Goal: Task Accomplishment & Management: Complete application form

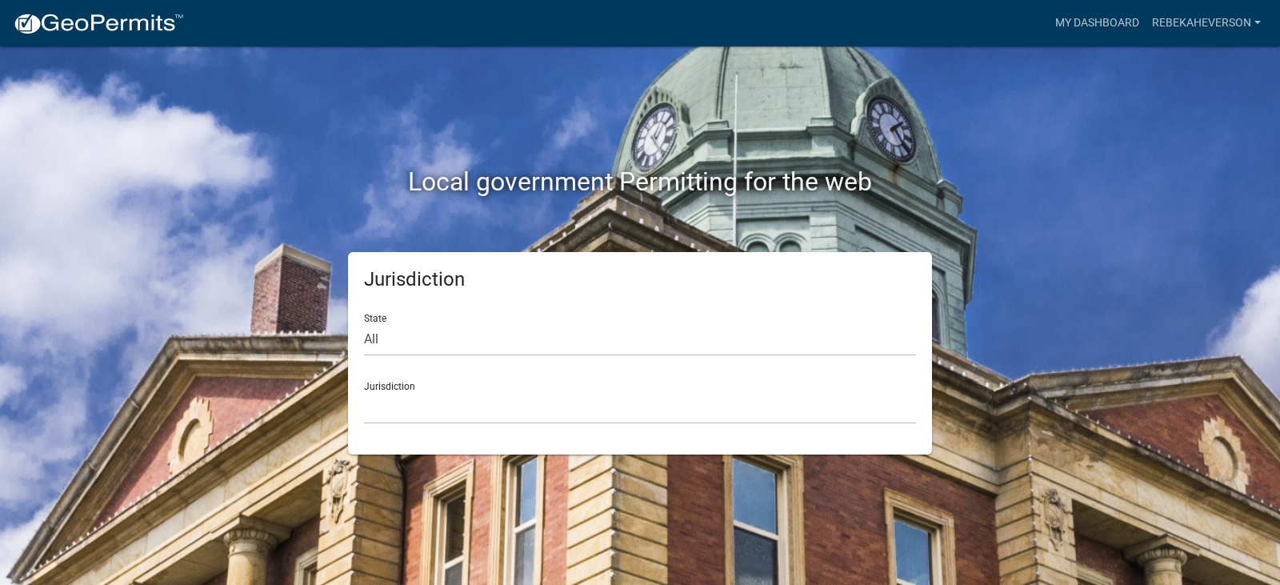
click at [504, 378] on div "Jurisdiction [GEOGRAPHIC_DATA], [US_STATE] [GEOGRAPHIC_DATA], [US_STATE][PERSON…" at bounding box center [640, 396] width 552 height 55
drag, startPoint x: 470, startPoint y: 397, endPoint x: 464, endPoint y: 406, distance: 10.9
click at [470, 400] on select "[GEOGRAPHIC_DATA], [US_STATE] [GEOGRAPHIC_DATA], [US_STATE][PERSON_NAME][GEOGRA…" at bounding box center [640, 407] width 552 height 33
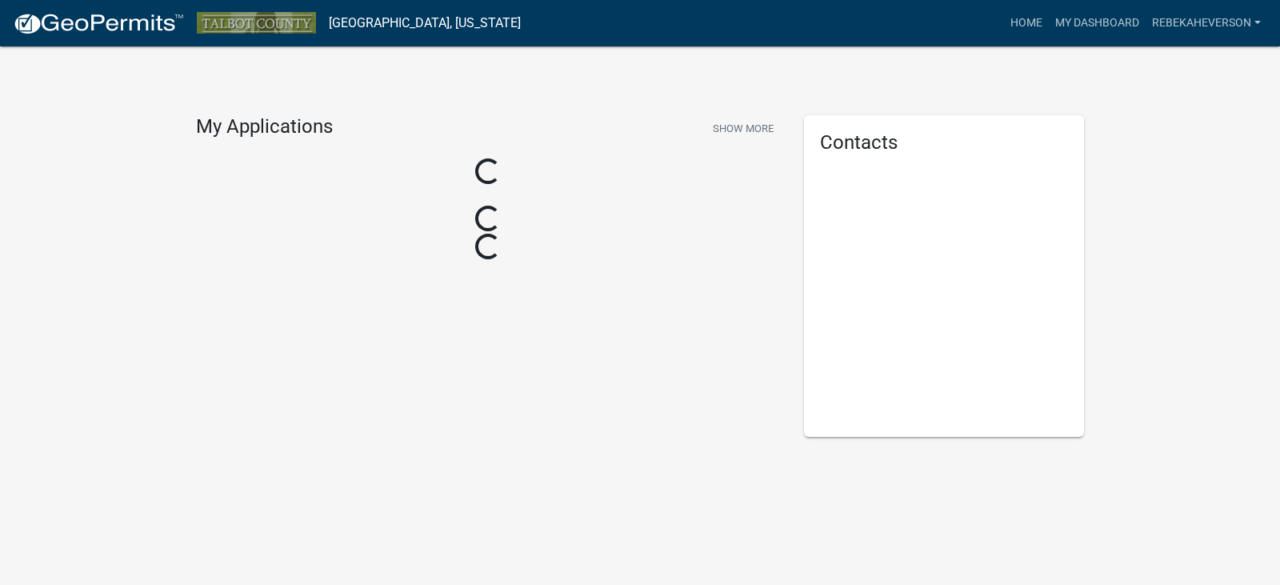
click at [443, 467] on div "My Applications Show More Loading... Loading... Loading... Contacts" at bounding box center [640, 271] width 1280 height 542
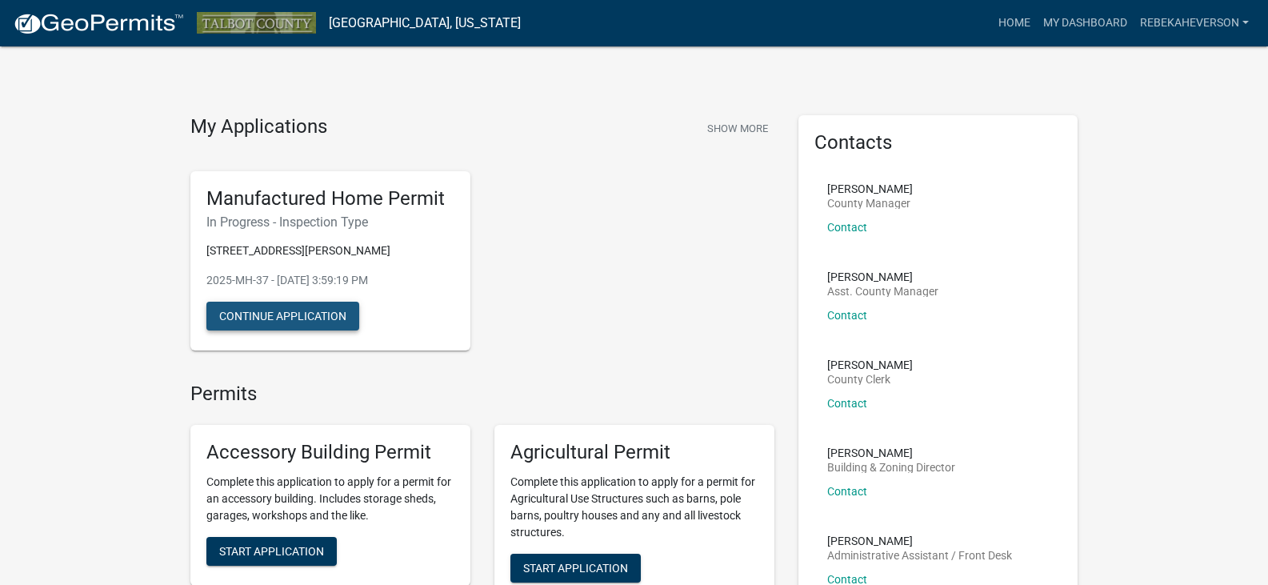
click at [332, 315] on button "Continue Application" at bounding box center [282, 316] width 153 height 29
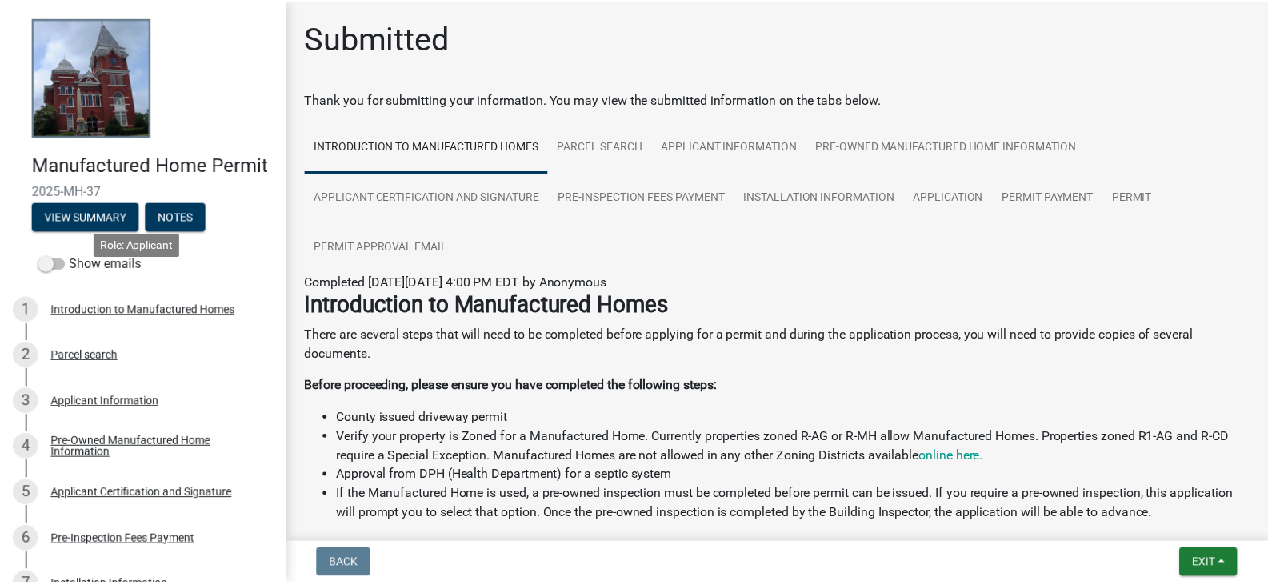
scroll to position [426, 0]
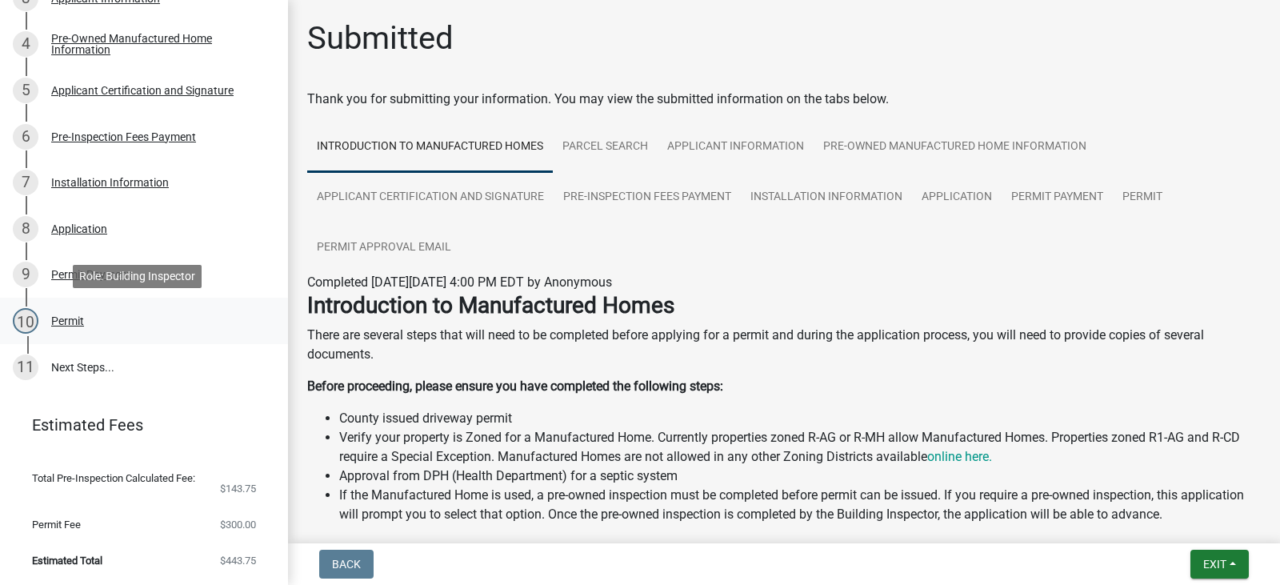
click at [61, 318] on div "Permit" at bounding box center [67, 320] width 33 height 11
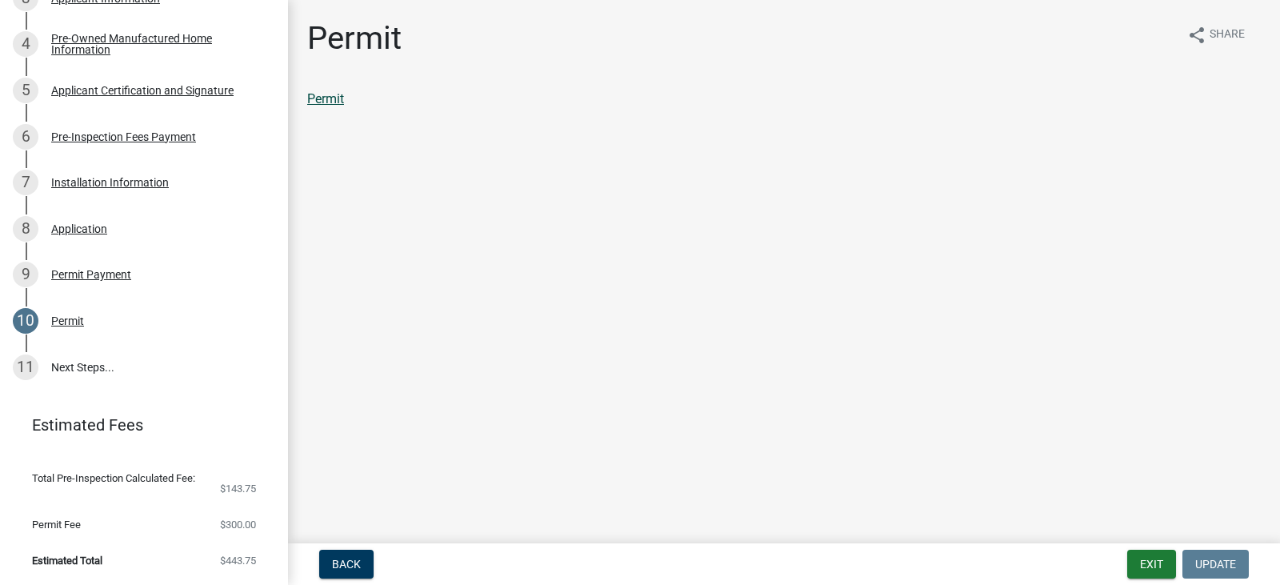
click at [341, 101] on link "Permit" at bounding box center [325, 98] width 37 height 15
click at [56, 373] on link "11 Next Steps..." at bounding box center [144, 367] width 288 height 46
click at [61, 367] on link "11 Next Steps..." at bounding box center [144, 367] width 288 height 46
click at [1136, 560] on button "Exit" at bounding box center [1151, 564] width 49 height 29
